Goal: Information Seeking & Learning: Learn about a topic

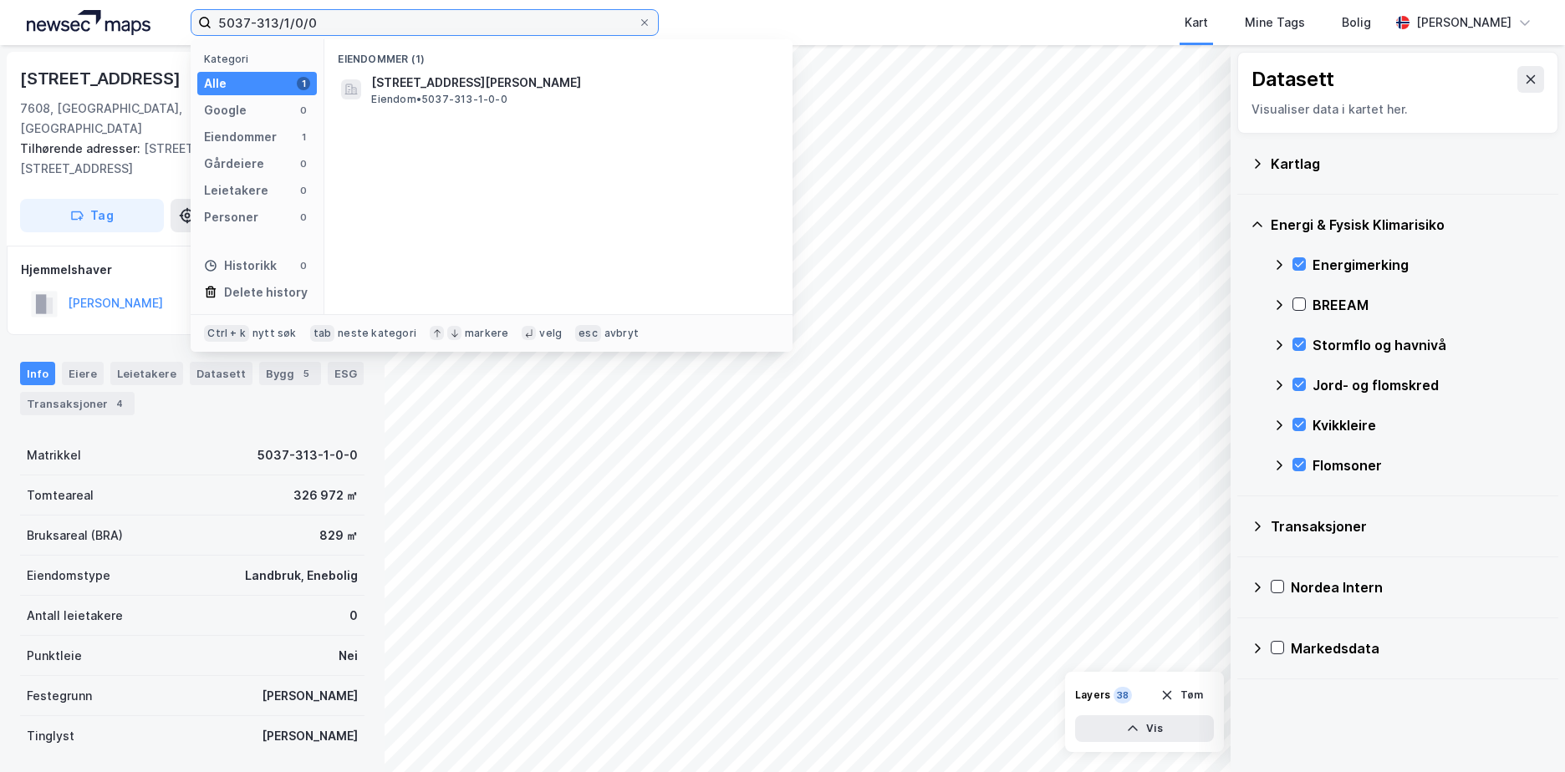
drag, startPoint x: 335, startPoint y: 17, endPoint x: 214, endPoint y: 33, distance: 122.2
click at [214, 33] on input "5037-313/1/0/0" at bounding box center [424, 22] width 426 height 25
paste input "[DATE]"
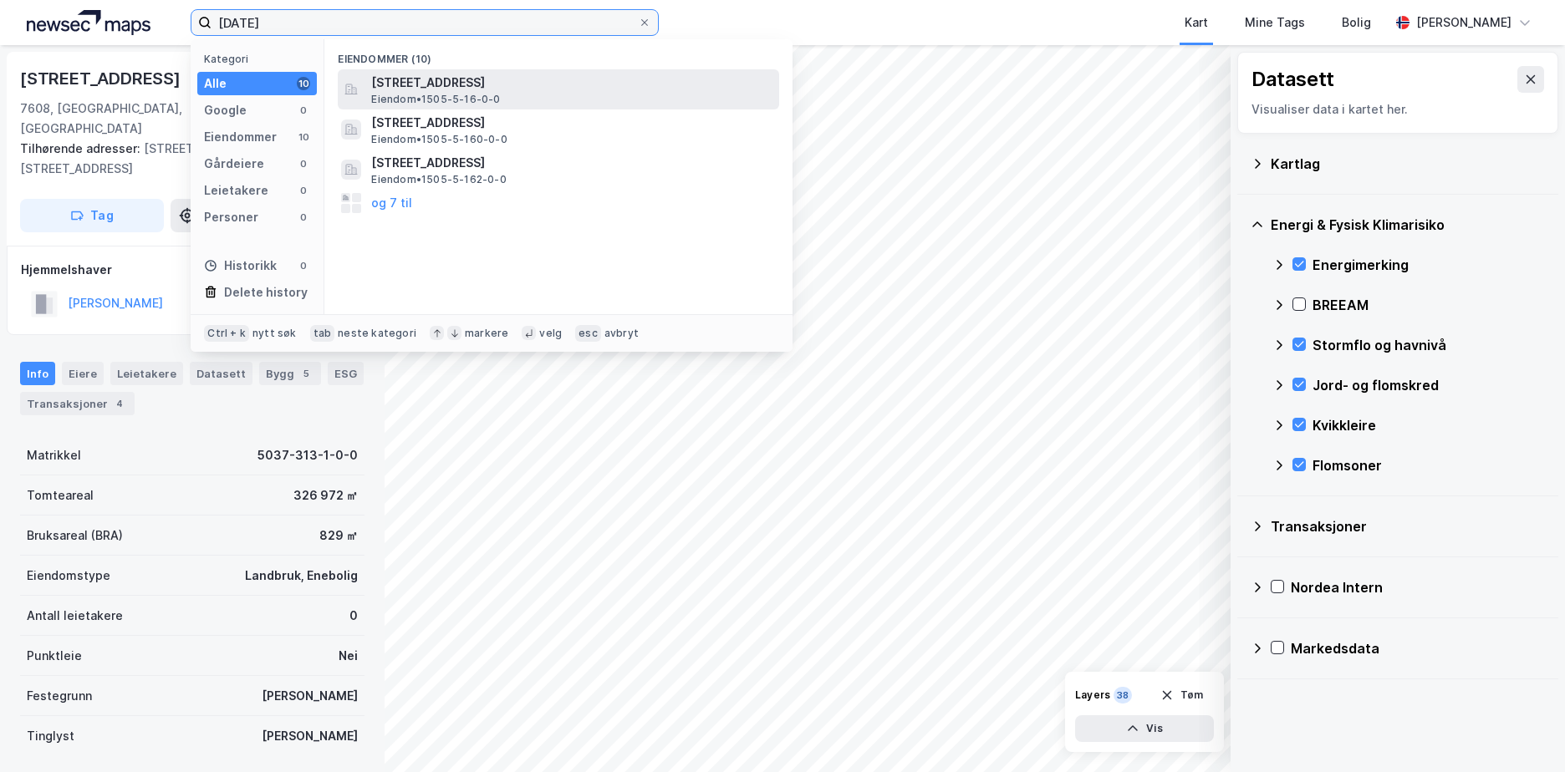
type input "[DATE]"
click at [497, 84] on span "[STREET_ADDRESS]" at bounding box center [571, 83] width 401 height 20
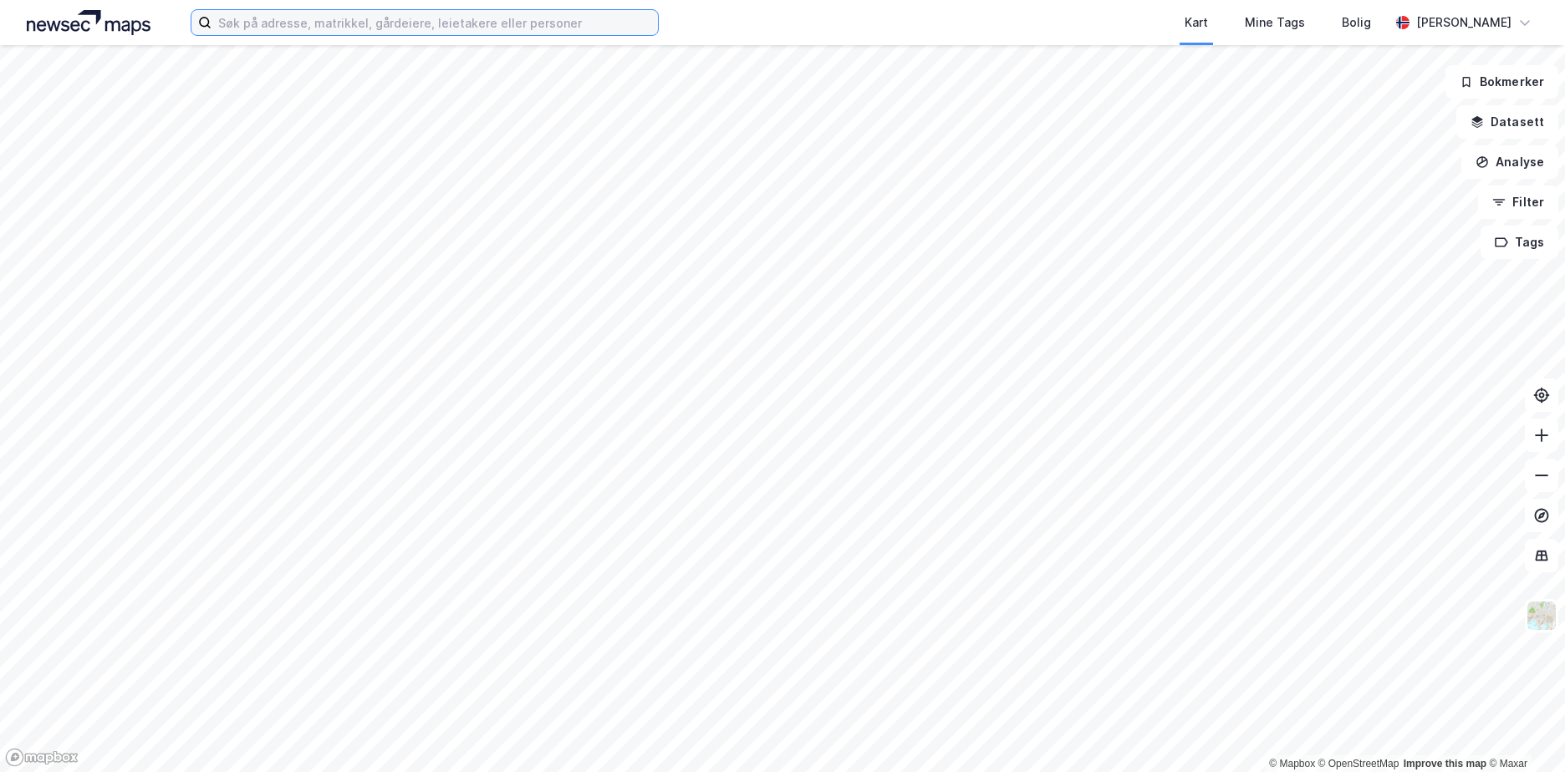
click at [222, 22] on input at bounding box center [434, 22] width 446 height 25
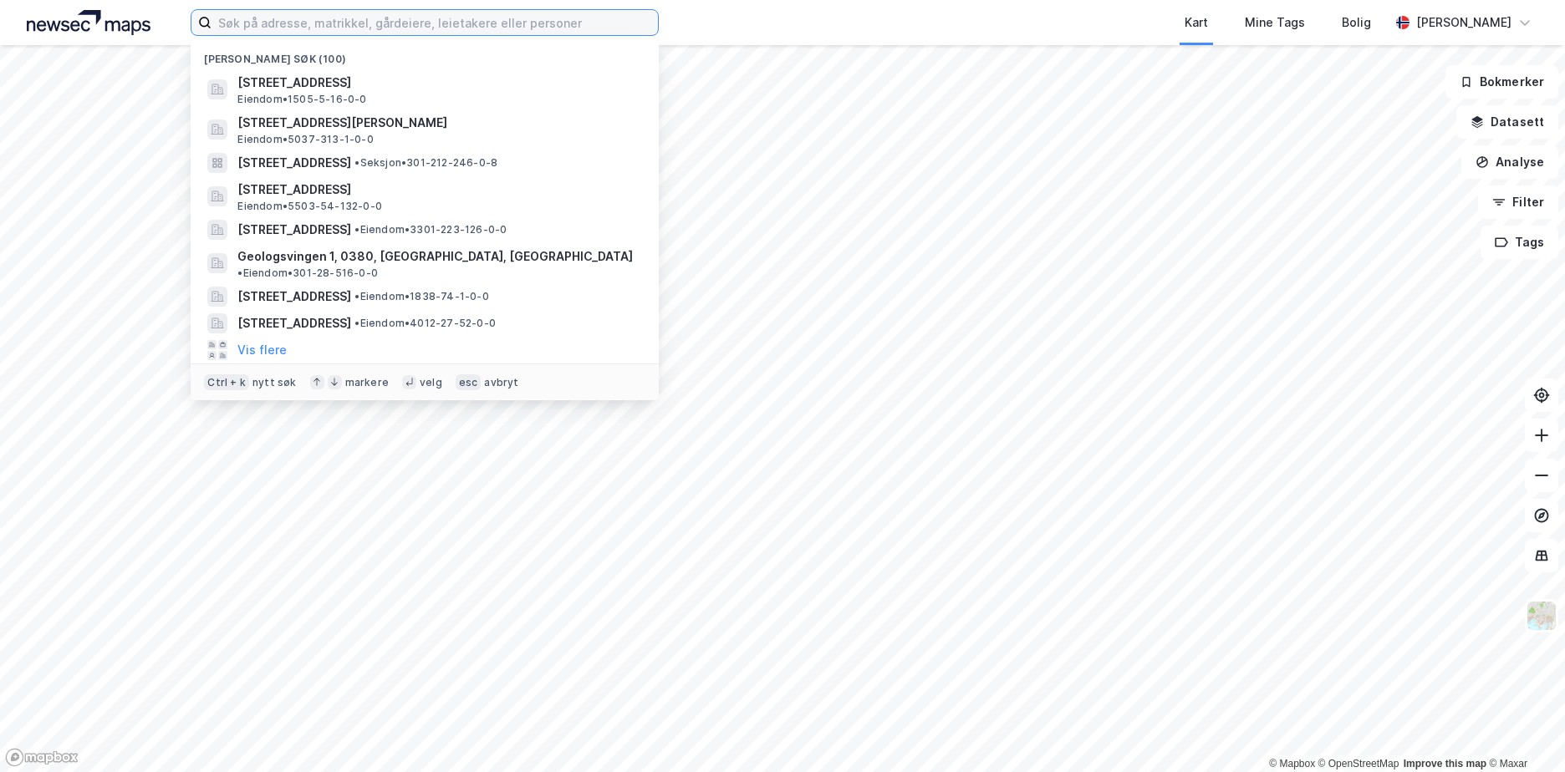
paste input "[DATE]"
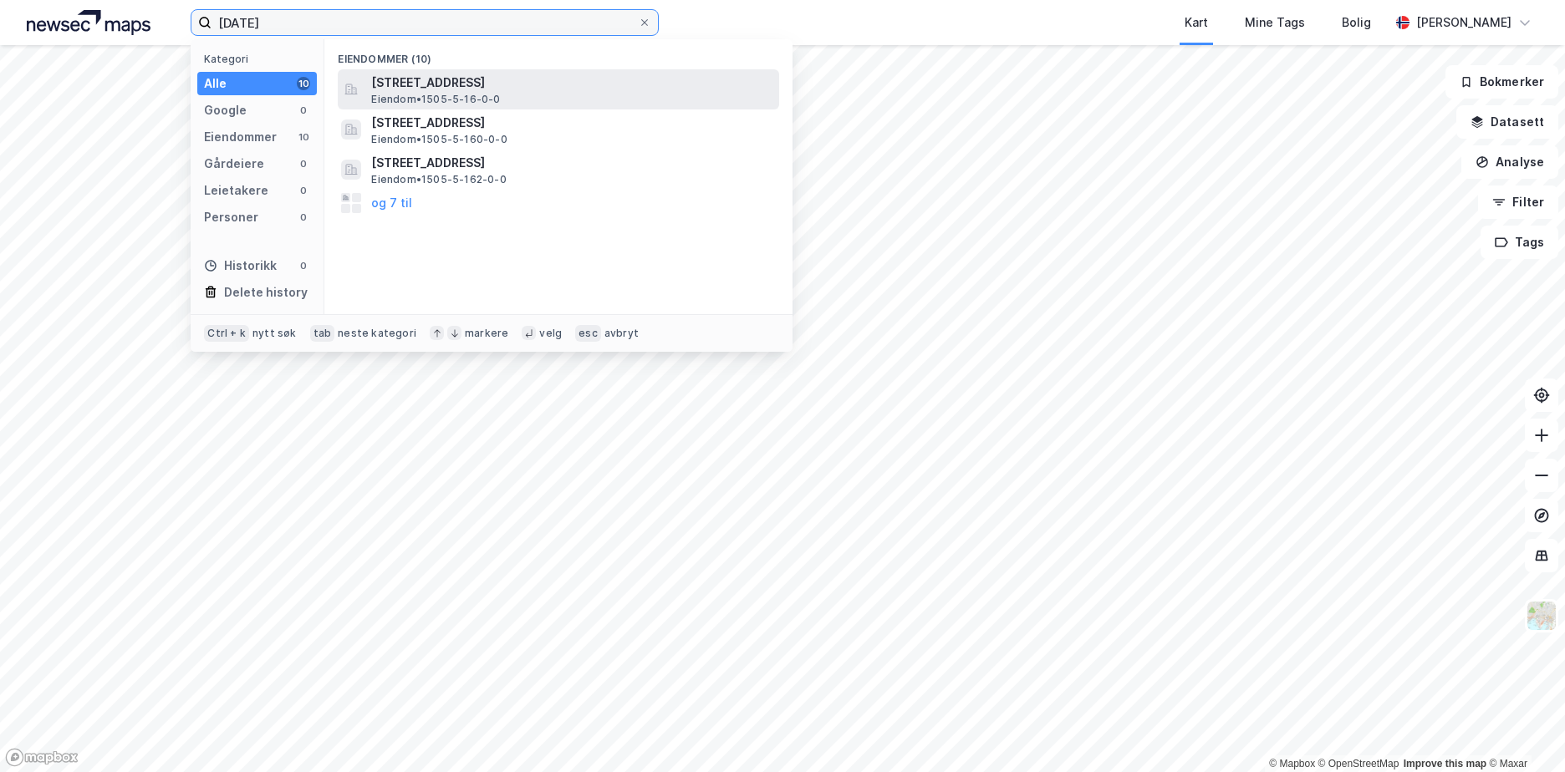
type input "[DATE]"
click at [465, 91] on span "[STREET_ADDRESS]" at bounding box center [571, 83] width 401 height 20
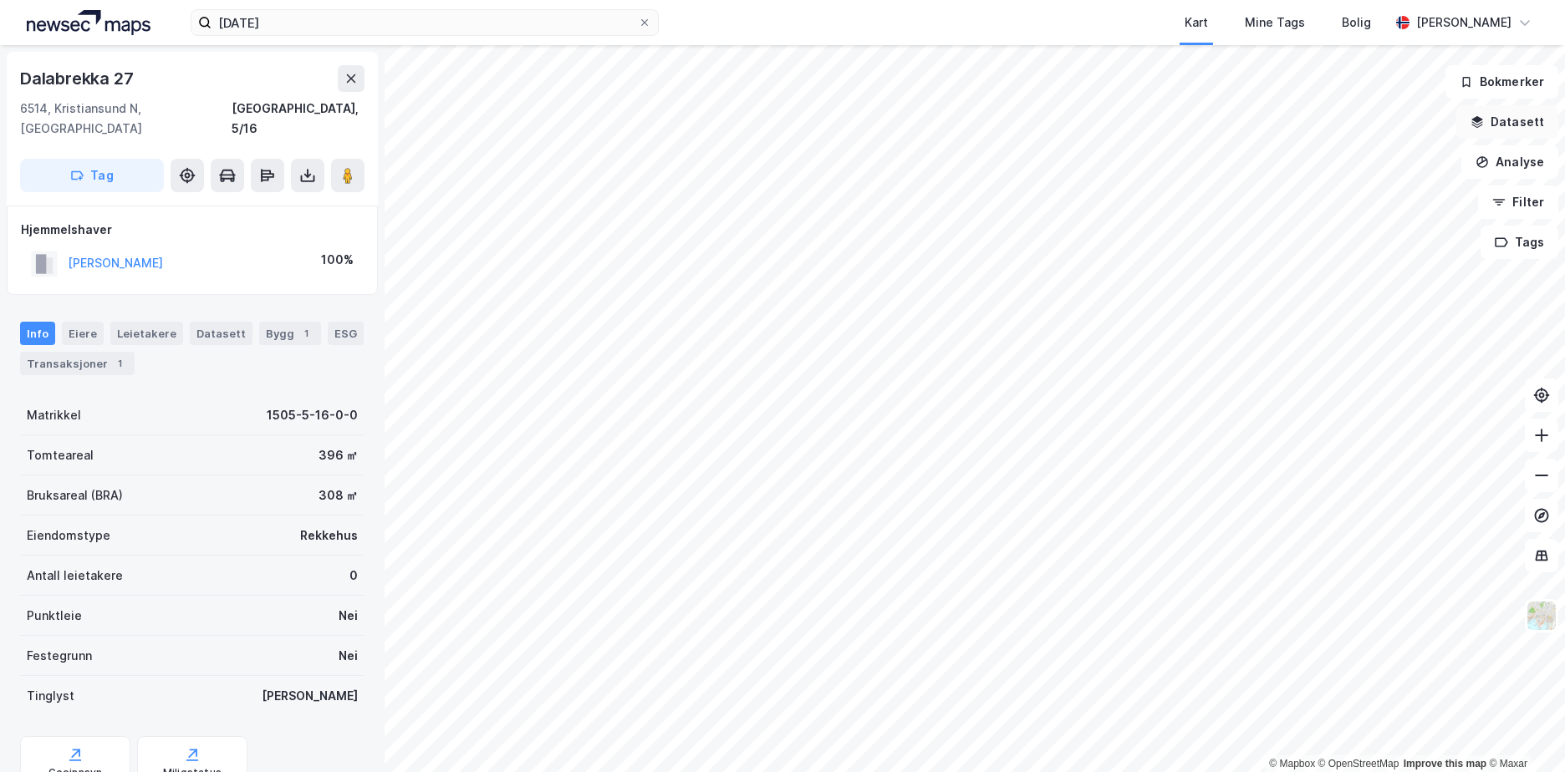
click at [1495, 121] on button "Datasett" at bounding box center [1507, 121] width 102 height 33
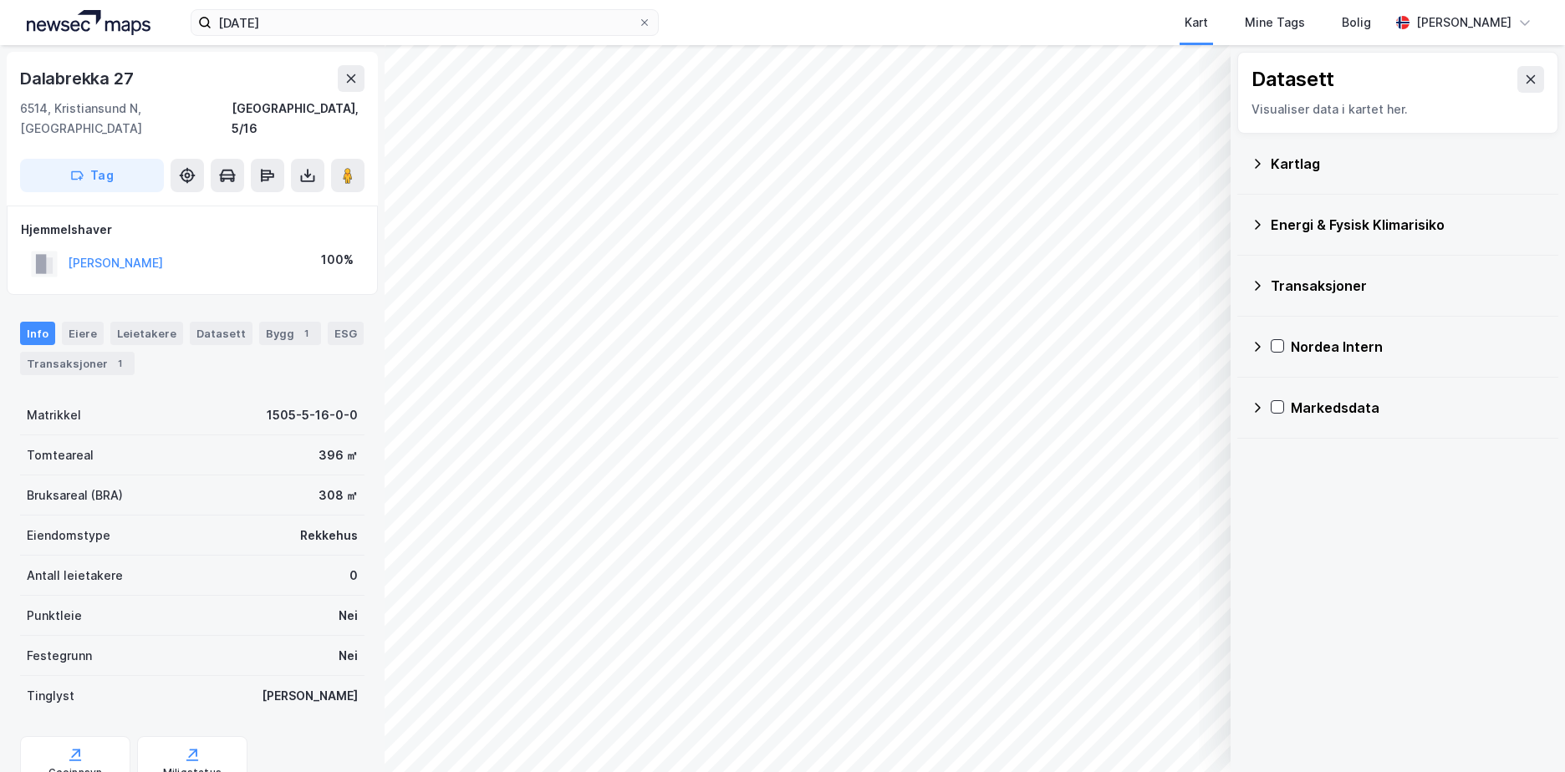
click at [1256, 163] on icon at bounding box center [1257, 163] width 13 height 13
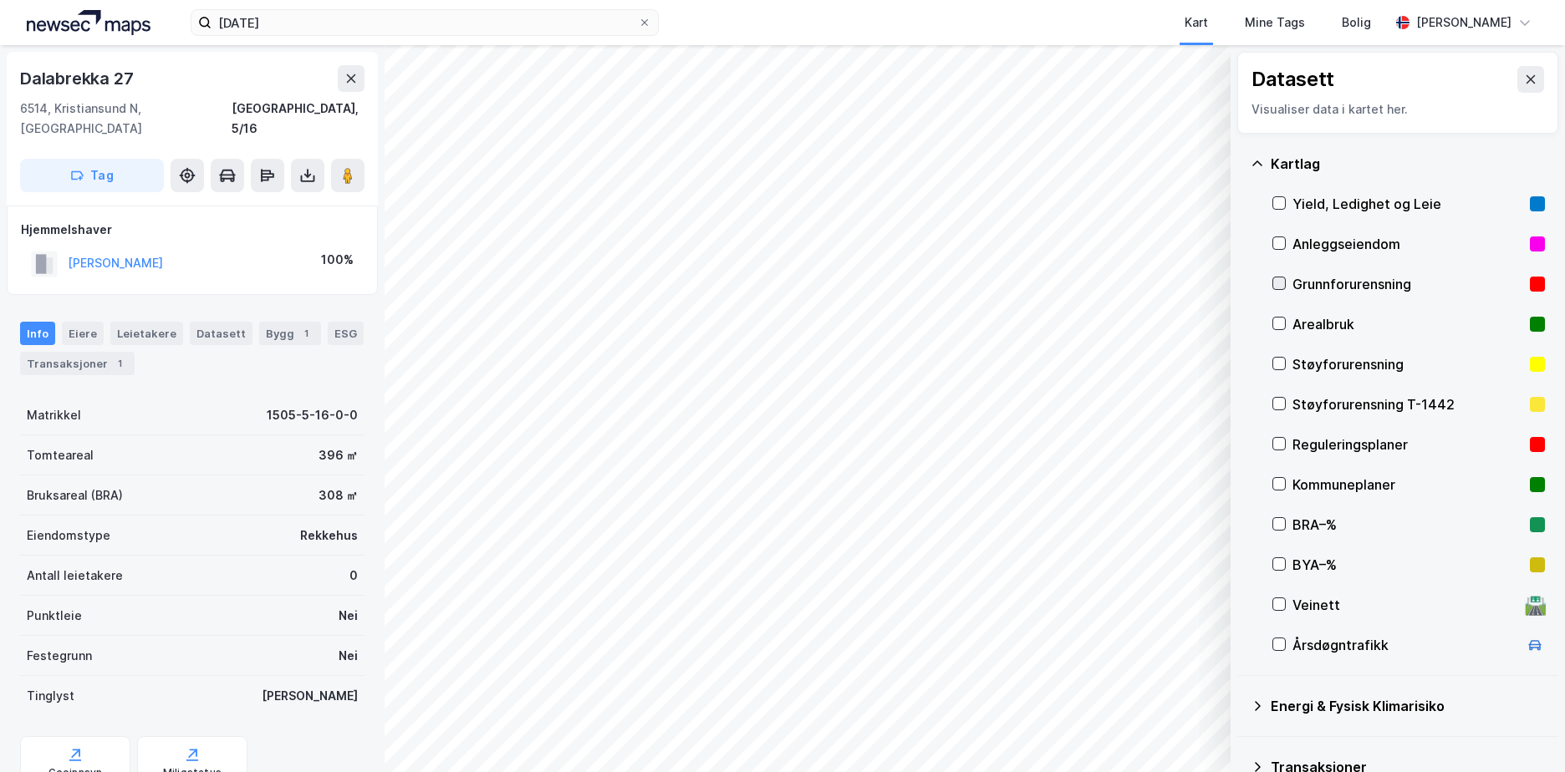
click at [1274, 281] on icon at bounding box center [1279, 284] width 12 height 12
click at [1256, 162] on icon at bounding box center [1257, 162] width 10 height 5
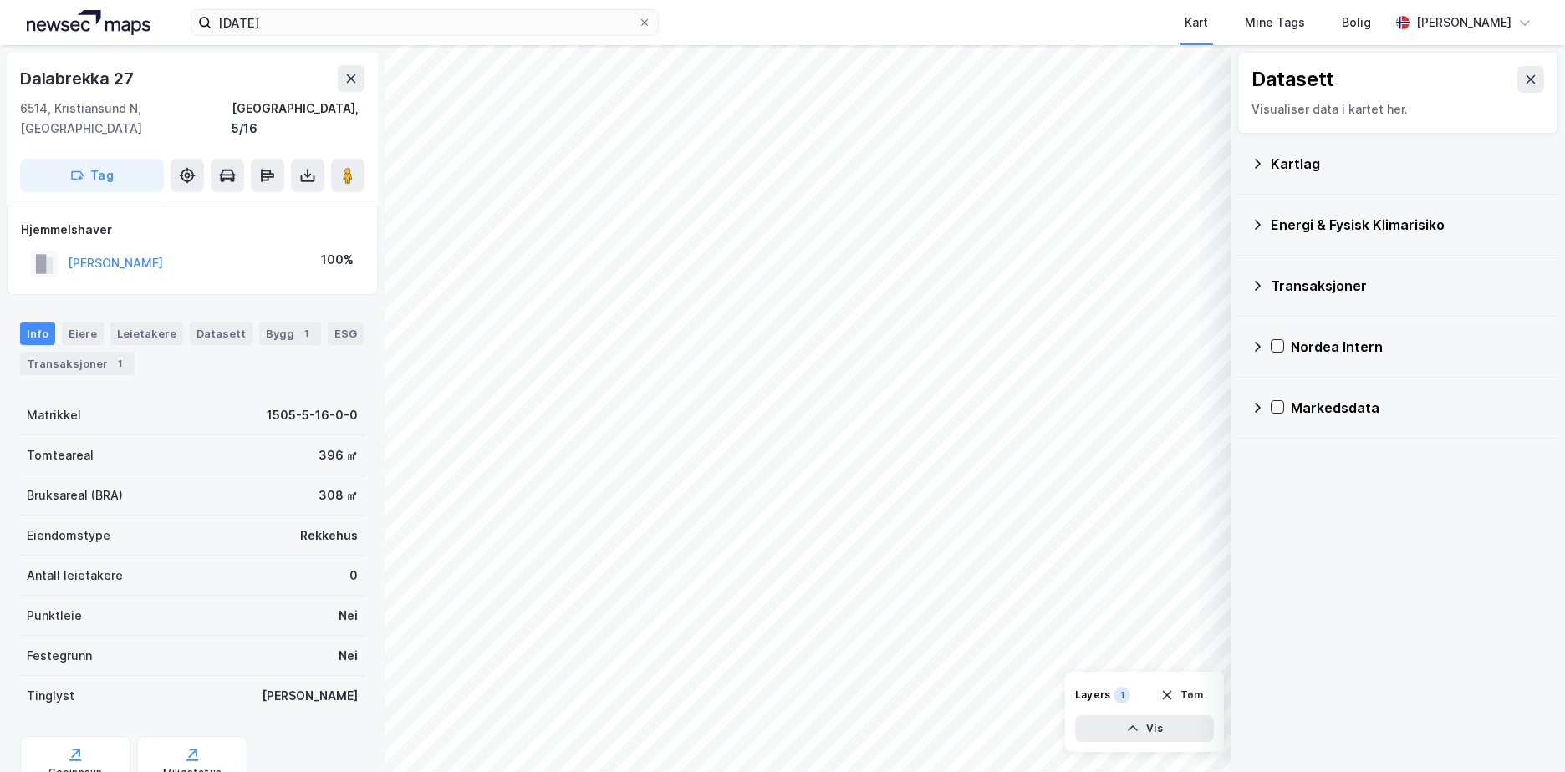
click at [1256, 229] on icon at bounding box center [1257, 224] width 13 height 13
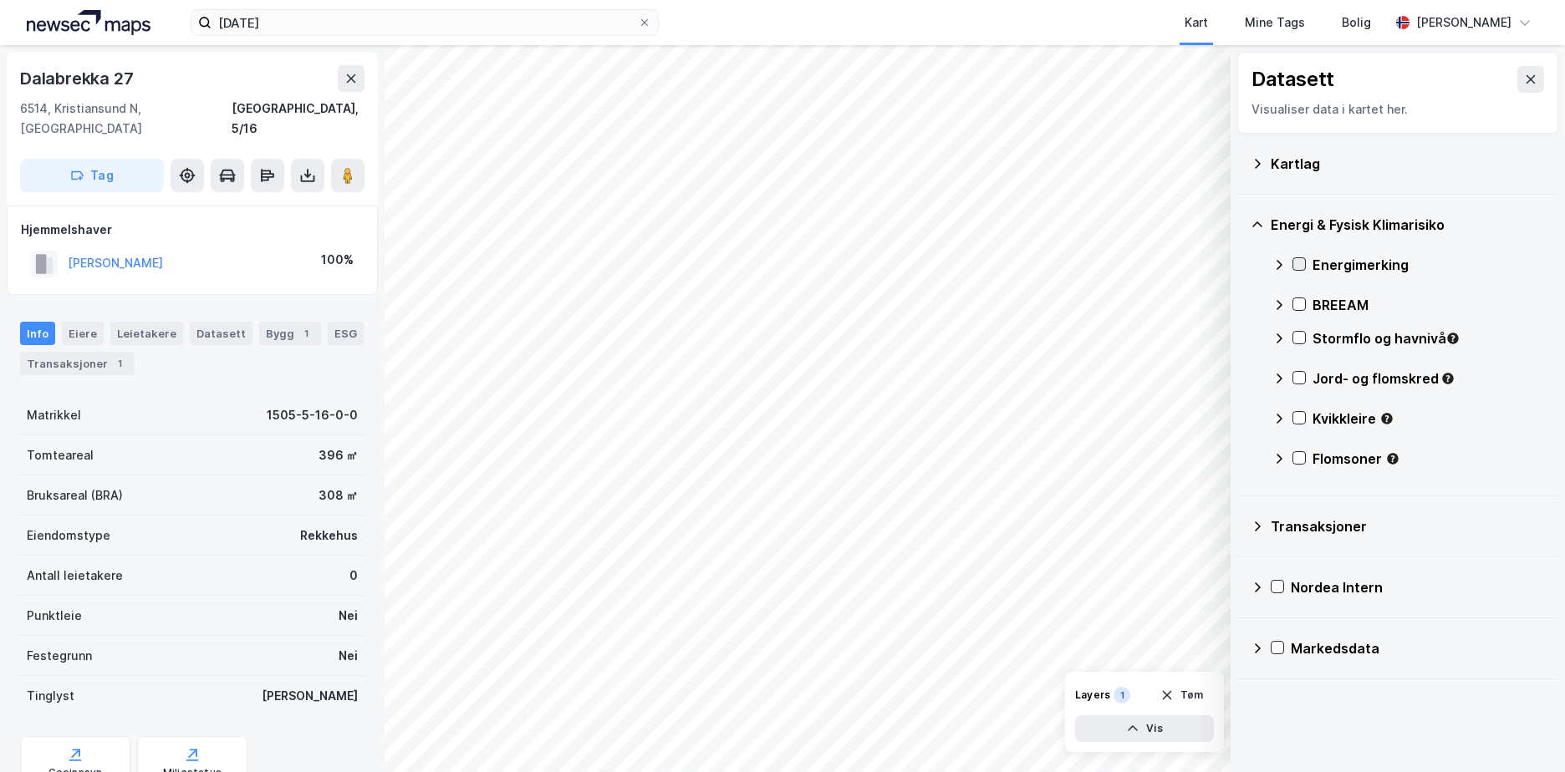
click at [1298, 268] on icon at bounding box center [1299, 264] width 12 height 12
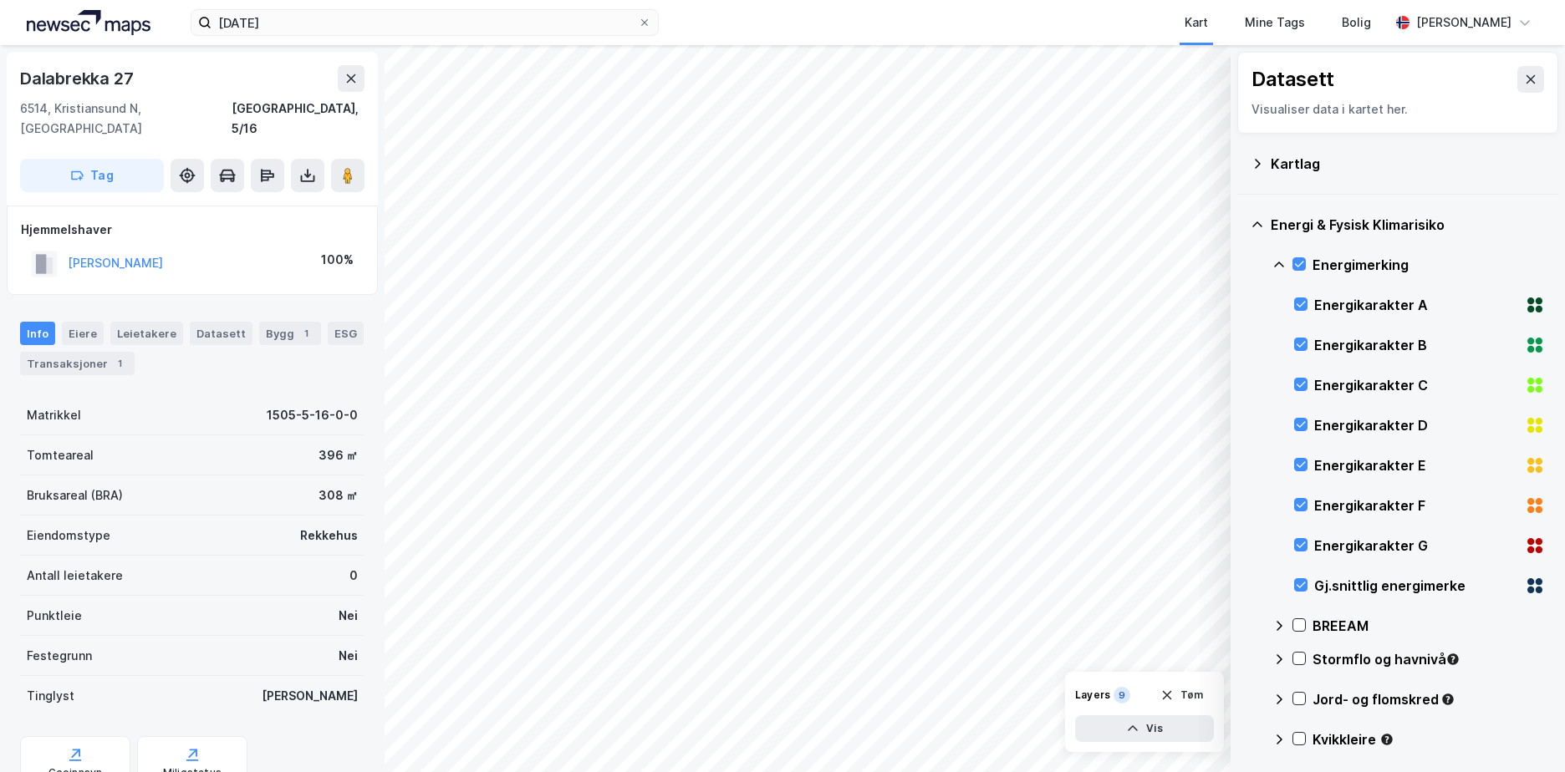
click at [1280, 265] on icon at bounding box center [1278, 264] width 13 height 13
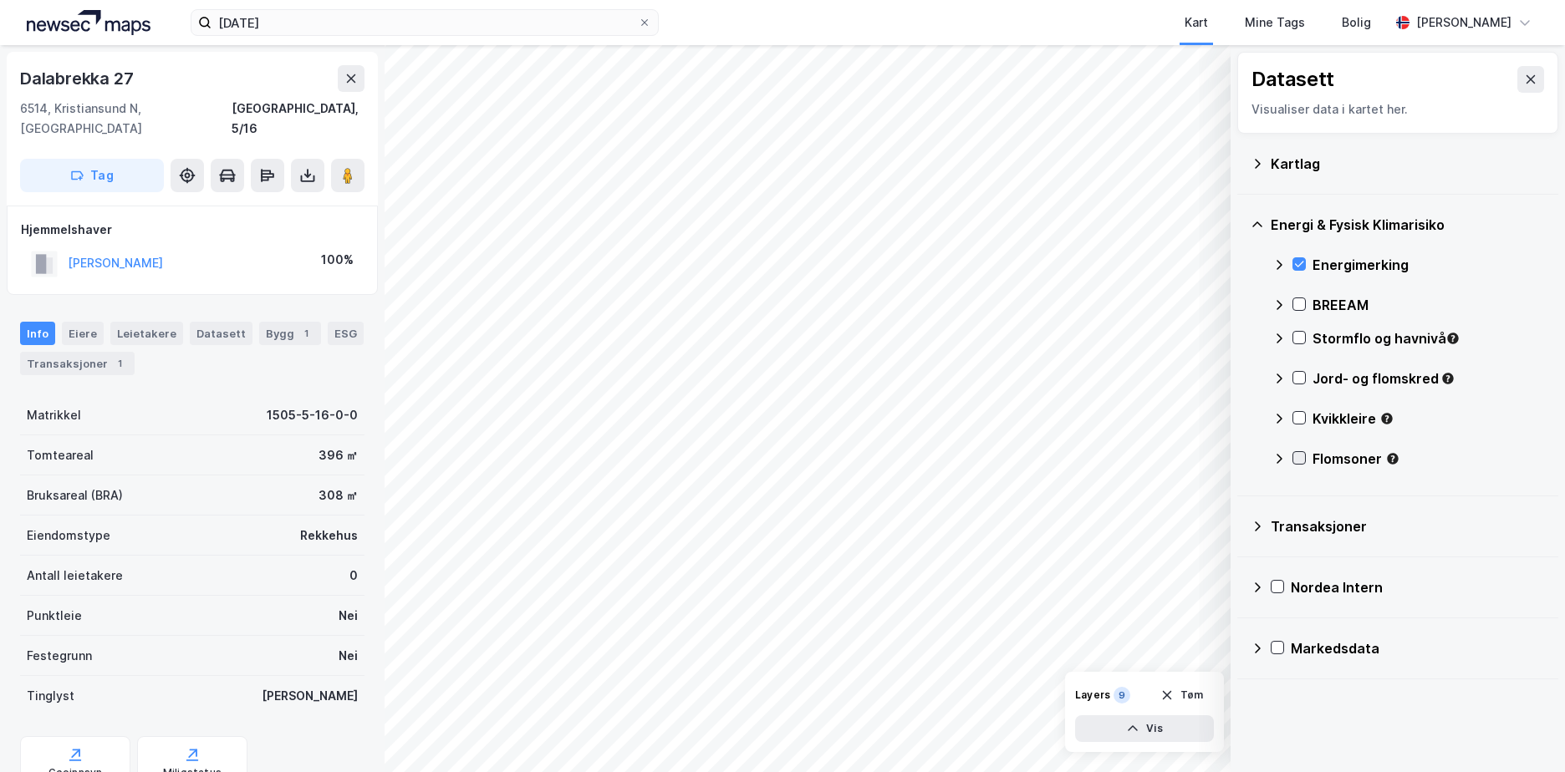
click at [1298, 459] on icon at bounding box center [1299, 458] width 12 height 12
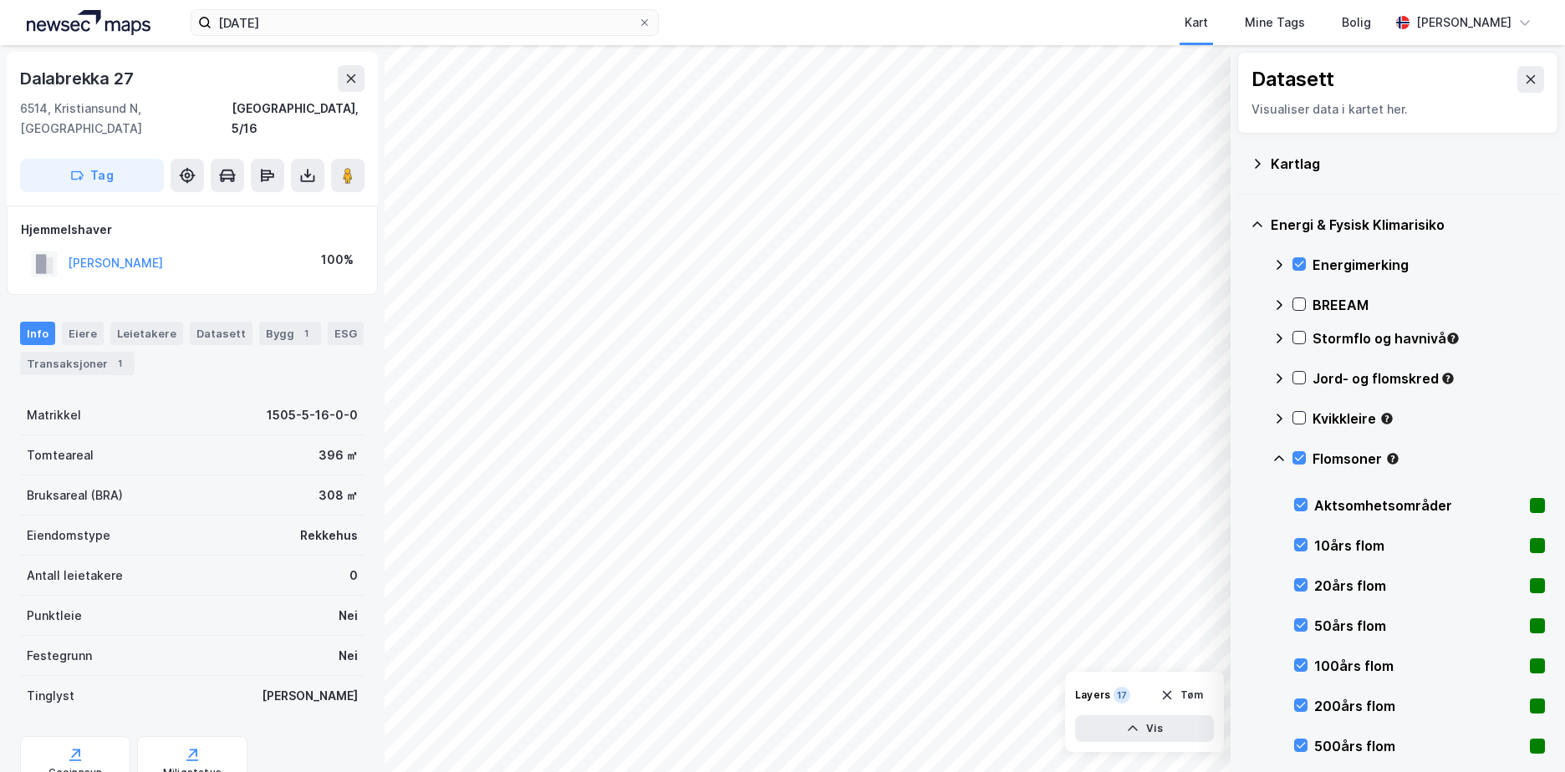
click at [1282, 458] on icon at bounding box center [1278, 458] width 13 height 13
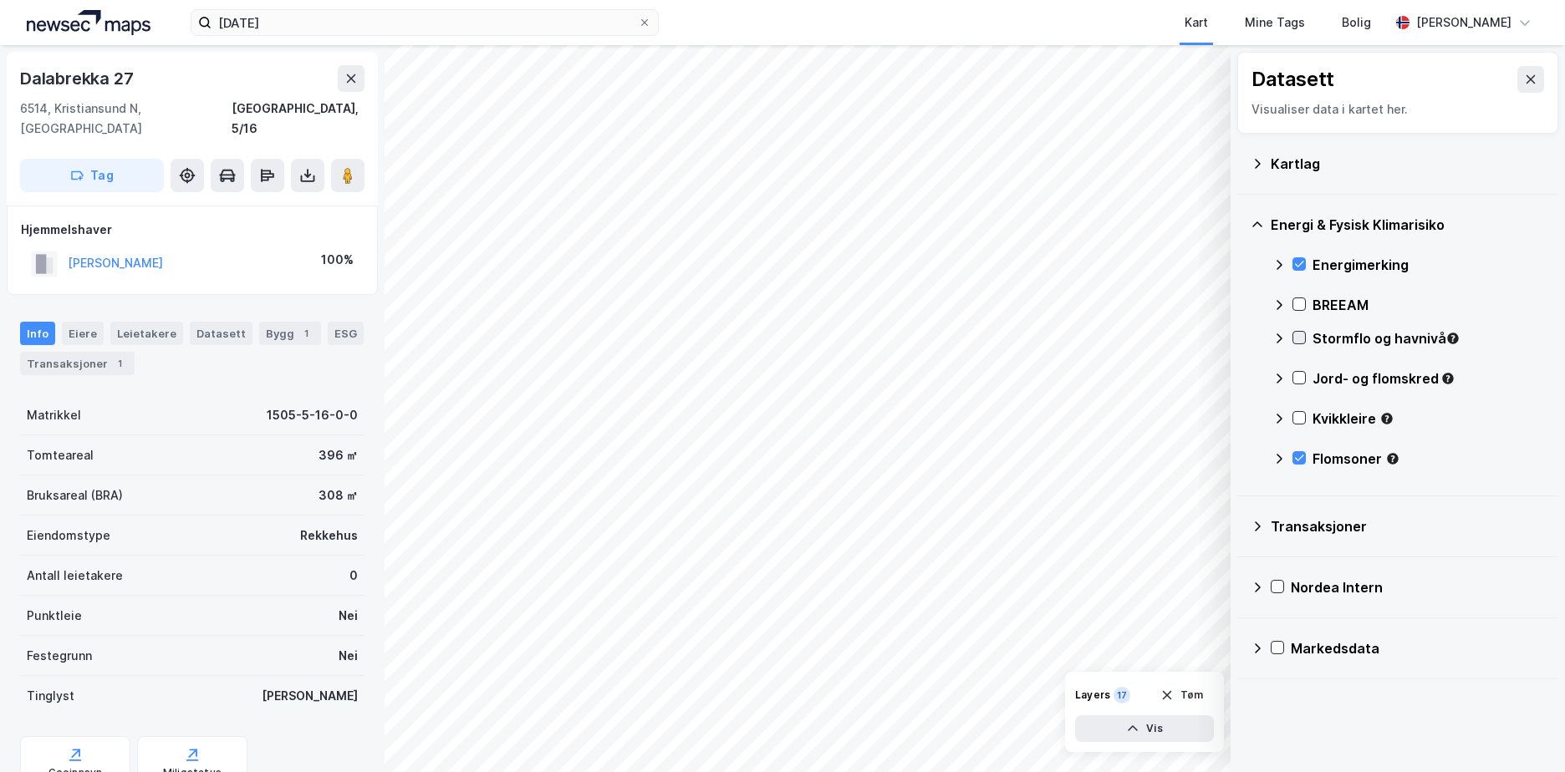
click at [1295, 334] on icon at bounding box center [1299, 338] width 12 height 12
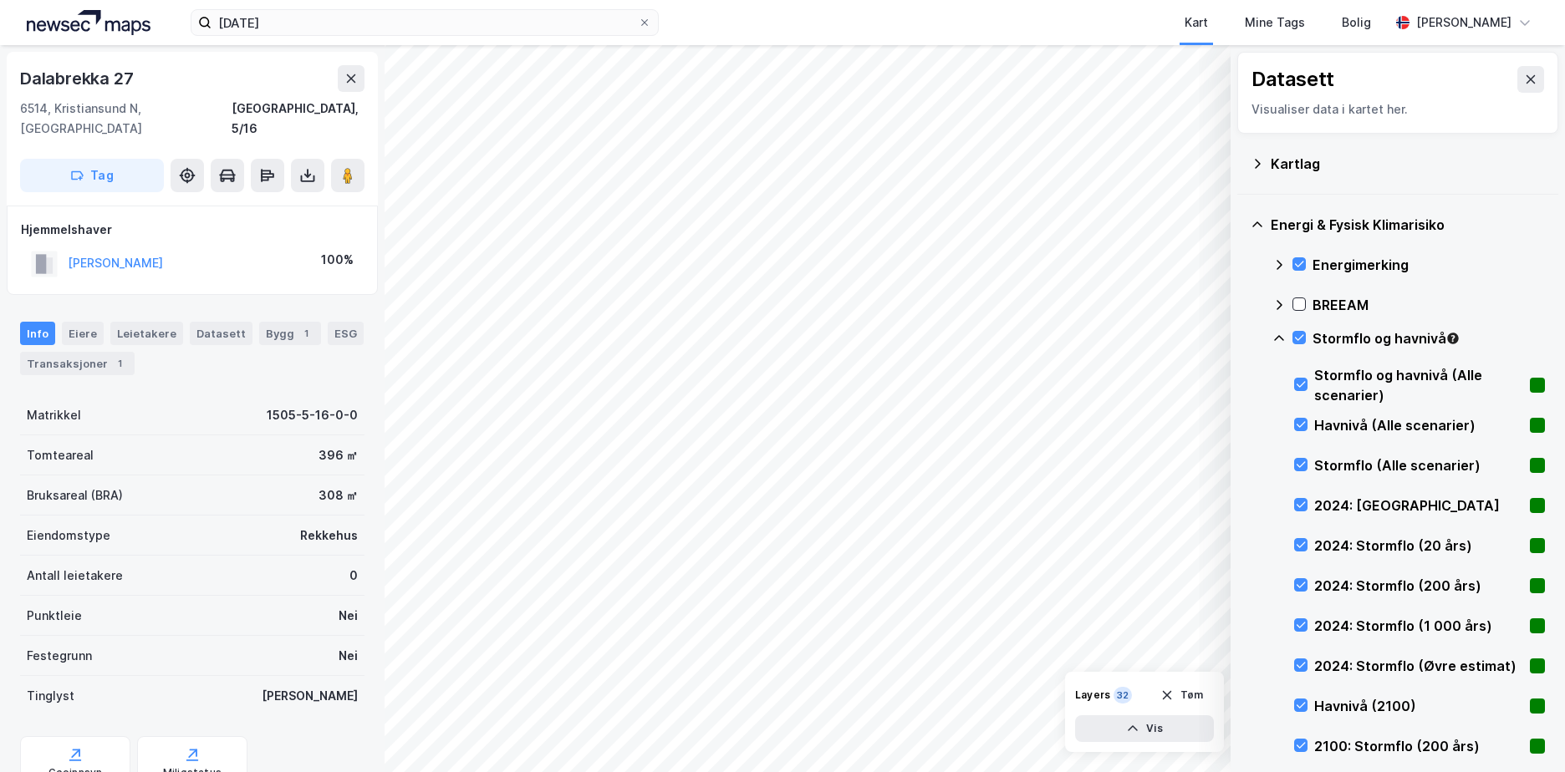
click at [1281, 339] on icon at bounding box center [1279, 338] width 10 height 6
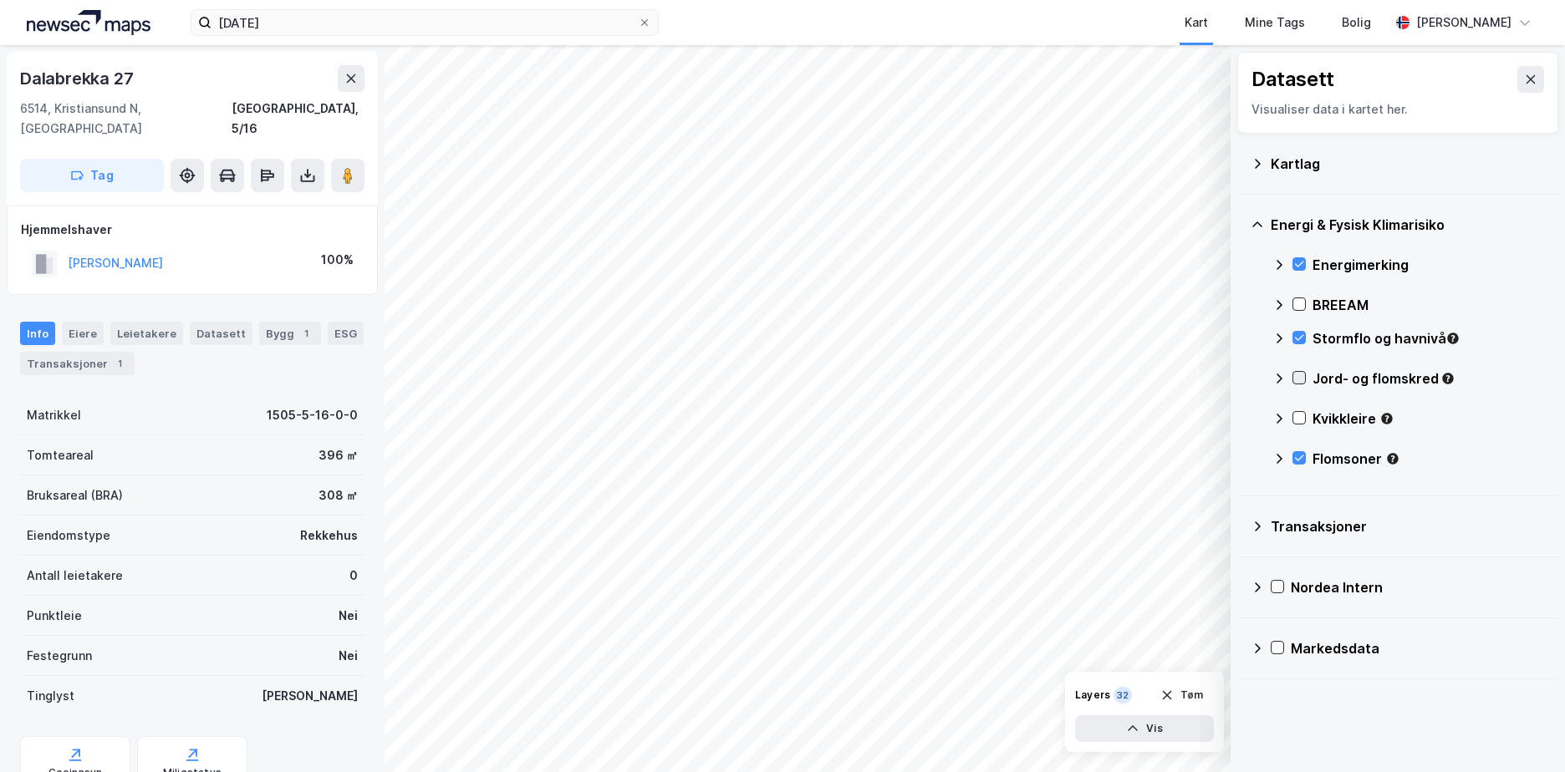
click at [1298, 377] on icon at bounding box center [1299, 378] width 12 height 12
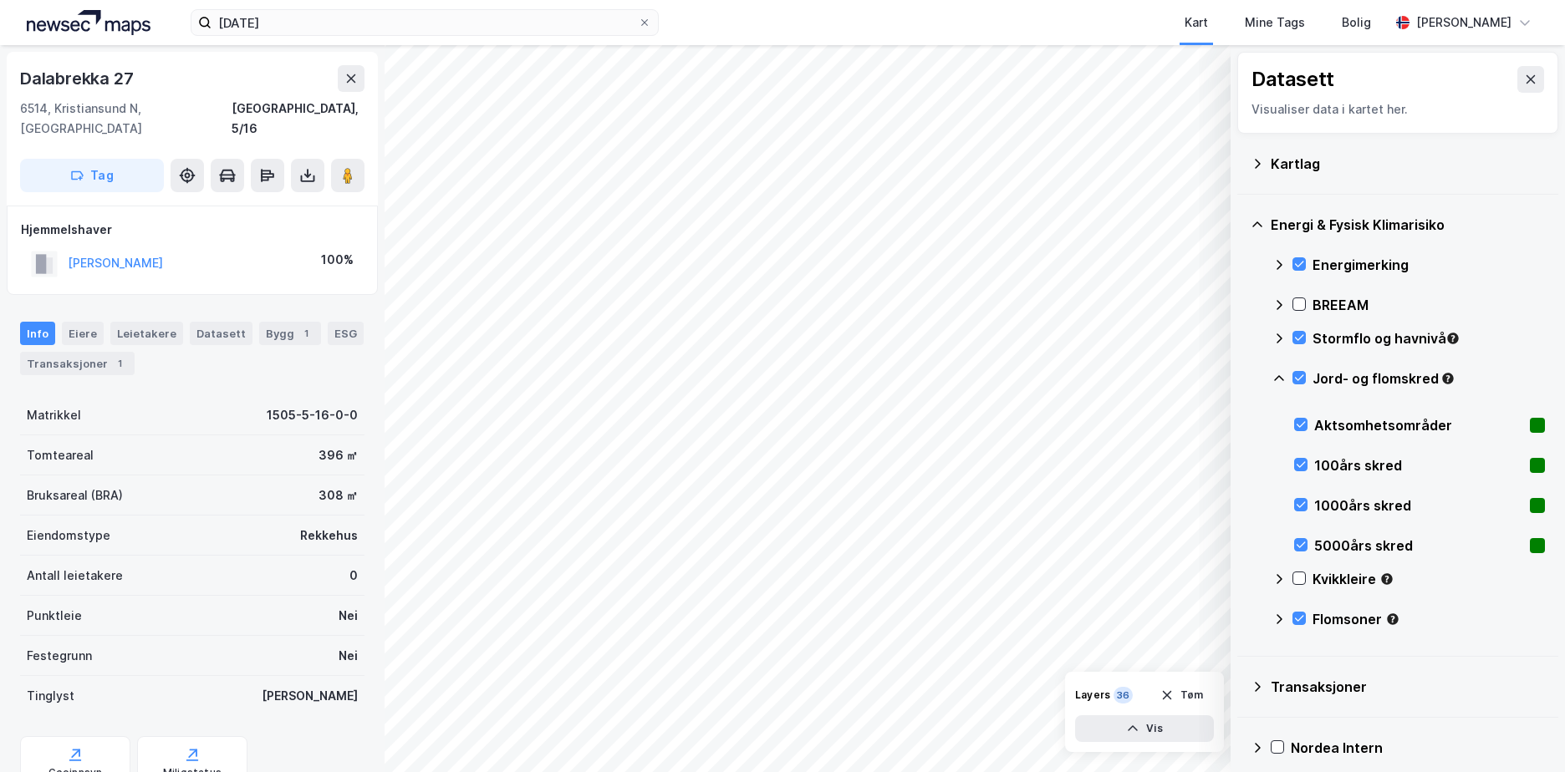
click at [1281, 377] on icon at bounding box center [1278, 378] width 13 height 13
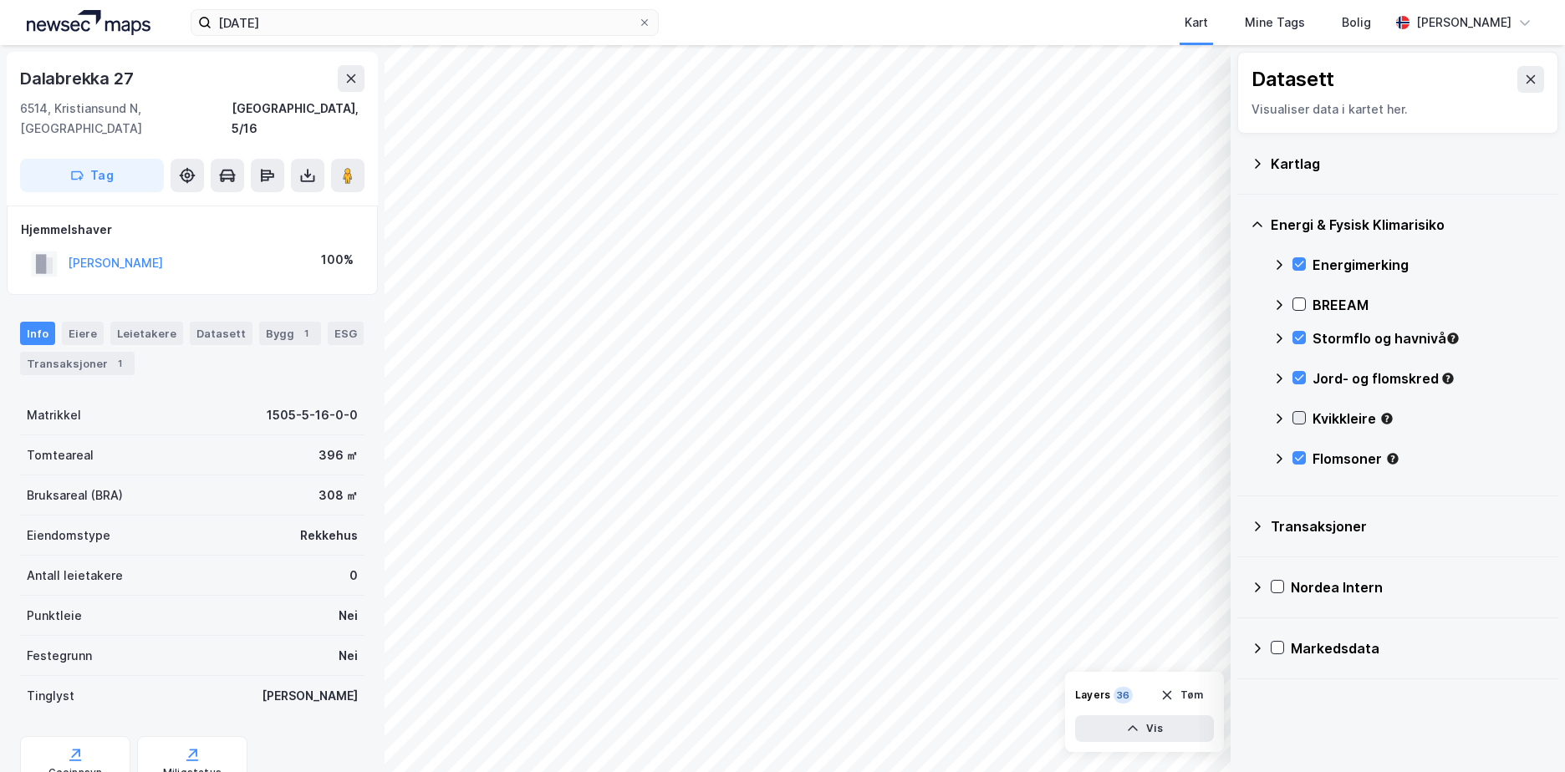
click at [1297, 416] on icon at bounding box center [1299, 418] width 12 height 12
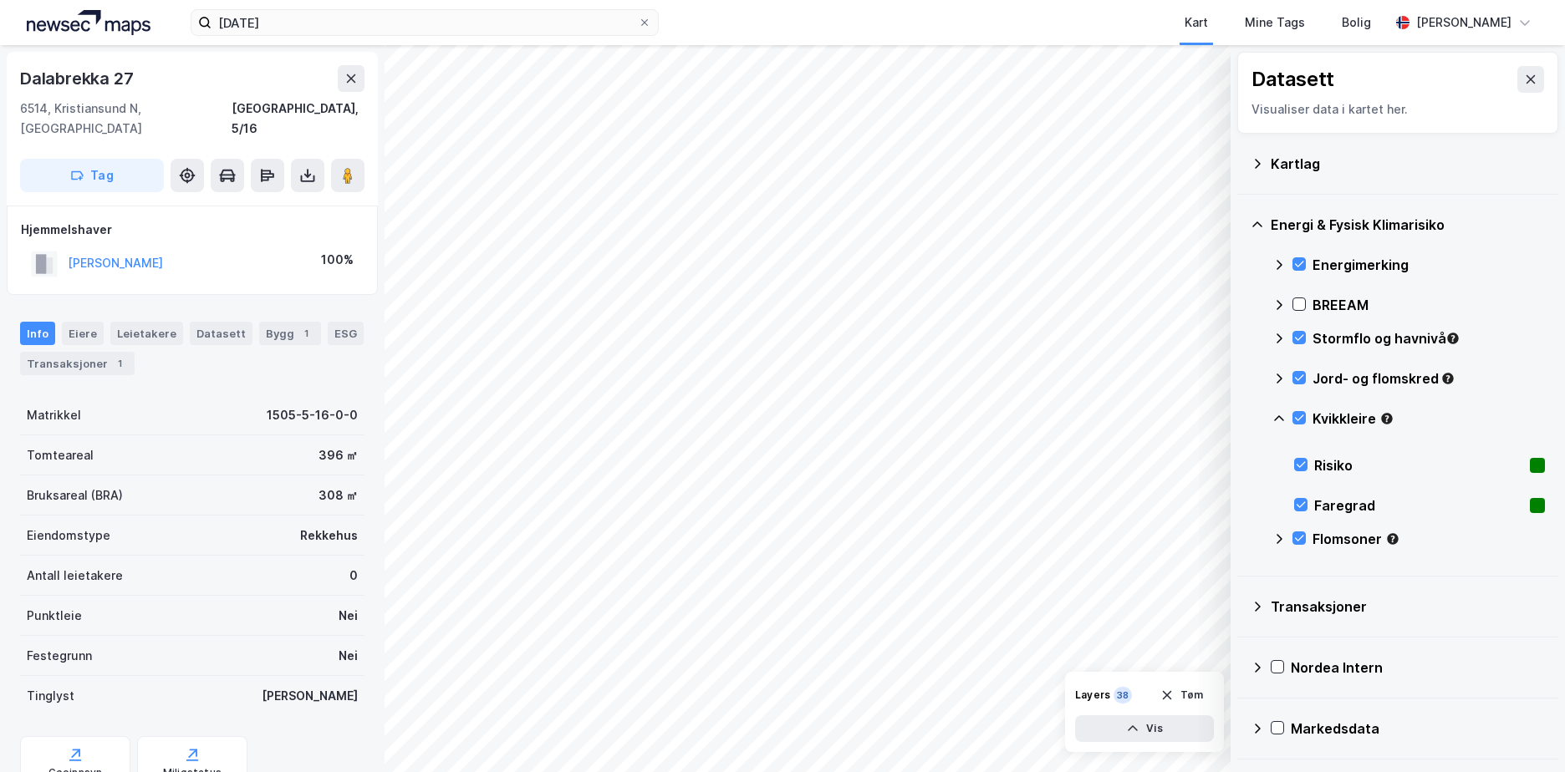
click at [1280, 417] on icon at bounding box center [1279, 418] width 10 height 6
